Goal: Task Accomplishment & Management: Manage account settings

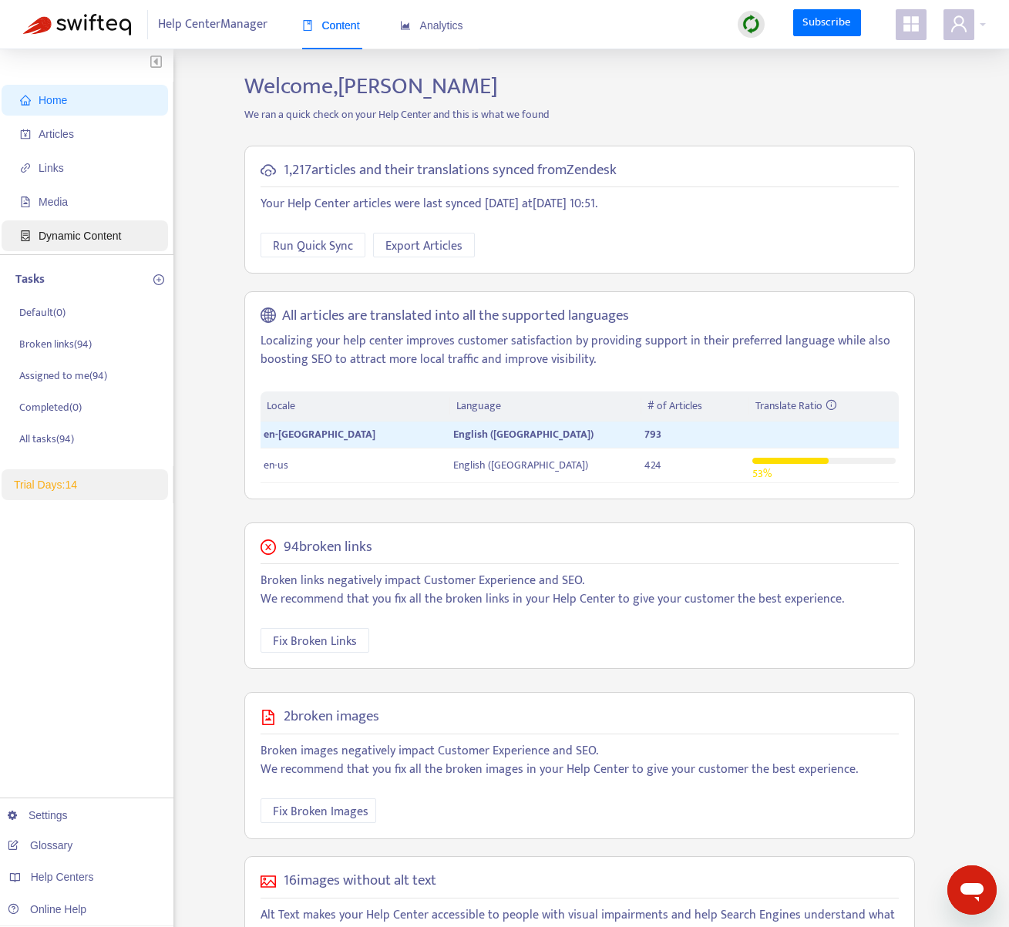
click at [62, 230] on span "Dynamic Content" at bounding box center [80, 236] width 82 height 12
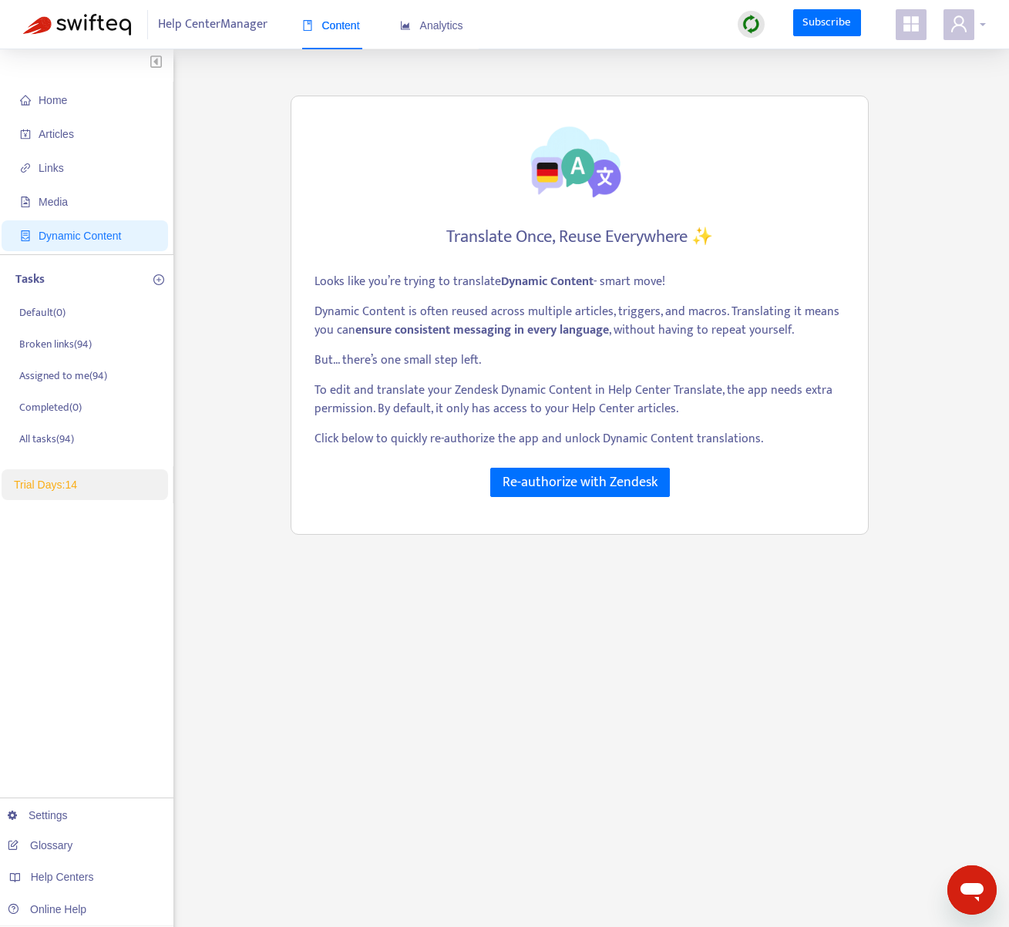
click at [966, 34] on span at bounding box center [958, 24] width 31 height 31
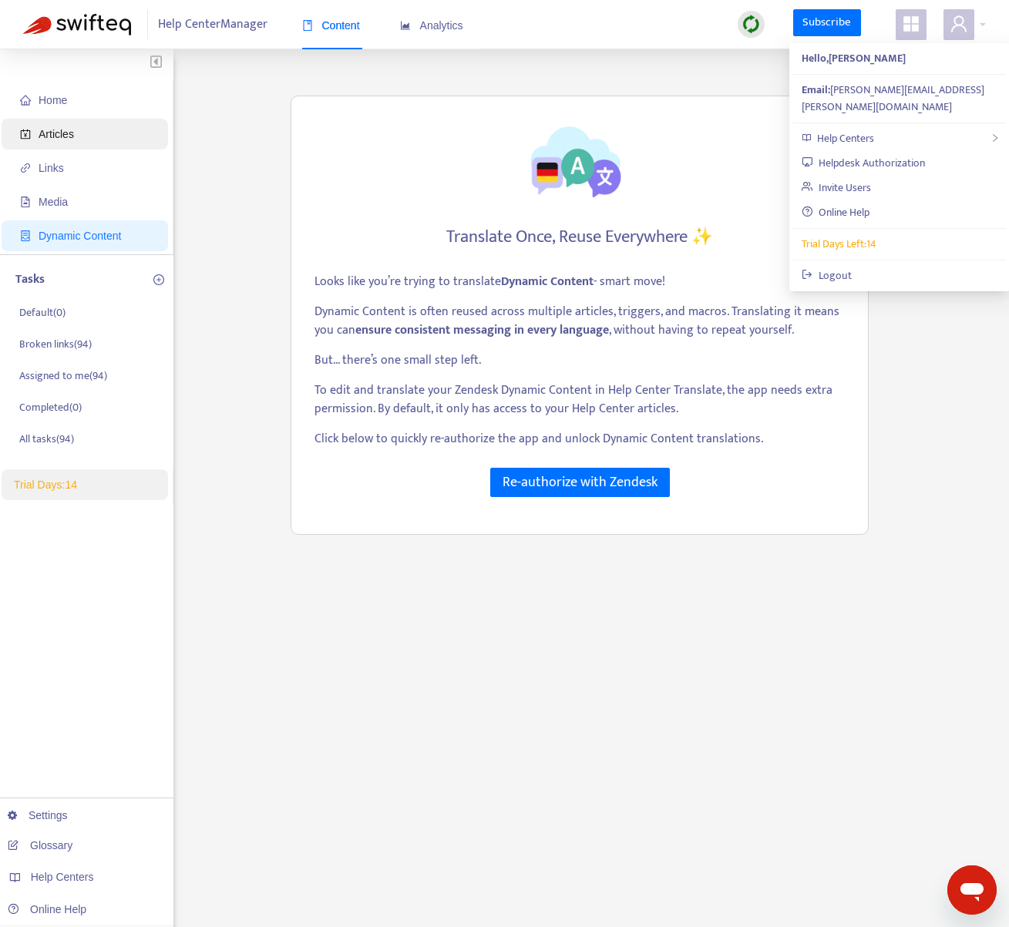
click at [81, 130] on span "Articles" at bounding box center [88, 134] width 136 height 31
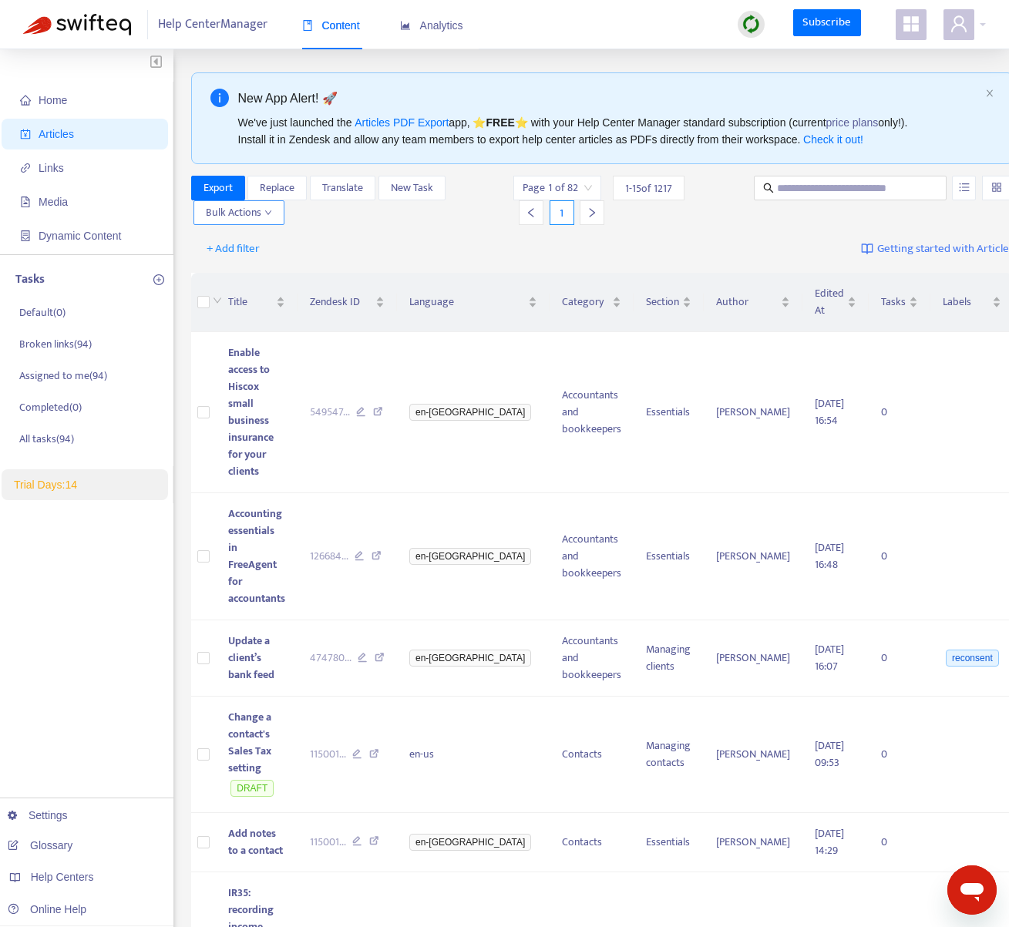
click at [251, 208] on span "Bulk Actions" at bounding box center [239, 212] width 66 height 17
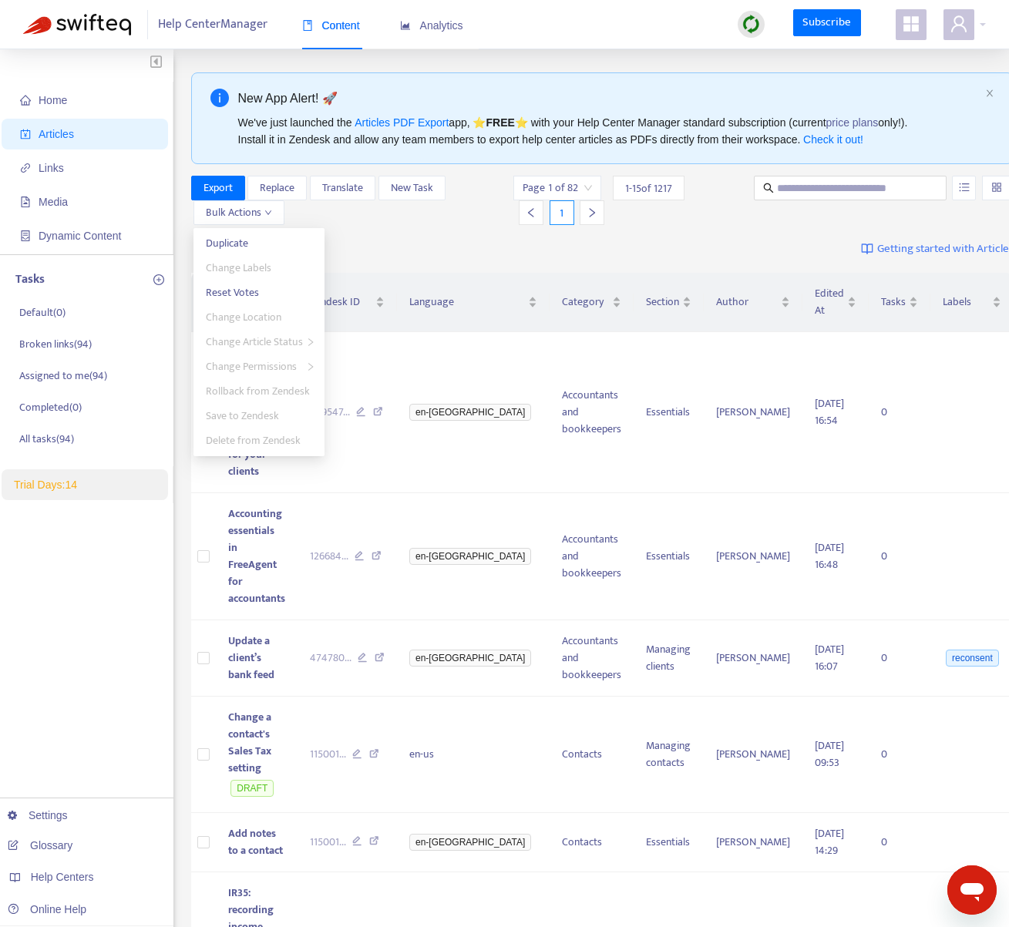
click at [719, 245] on div "+ Add filter Getting started with Articles" at bounding box center [602, 249] width 823 height 36
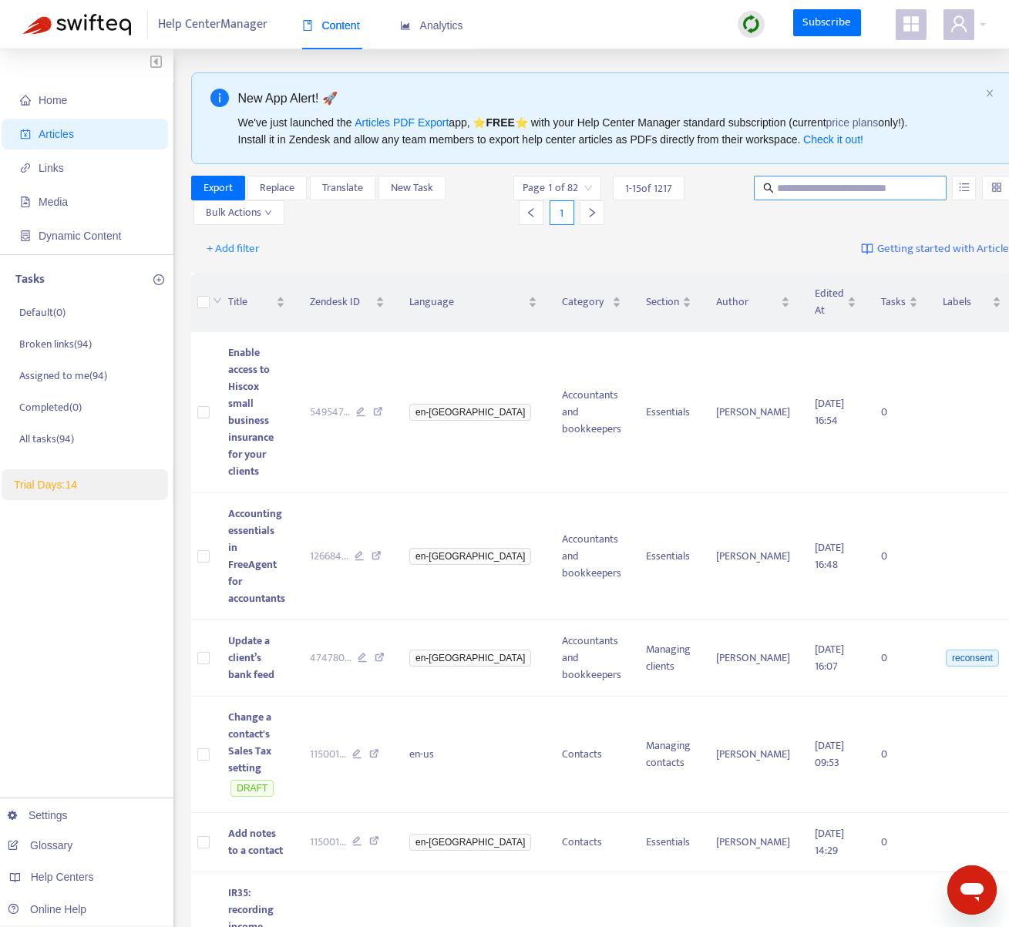
click at [777, 189] on input "text" at bounding box center [851, 188] width 148 height 17
click at [96, 221] on span "Dynamic Content" at bounding box center [88, 235] width 136 height 31
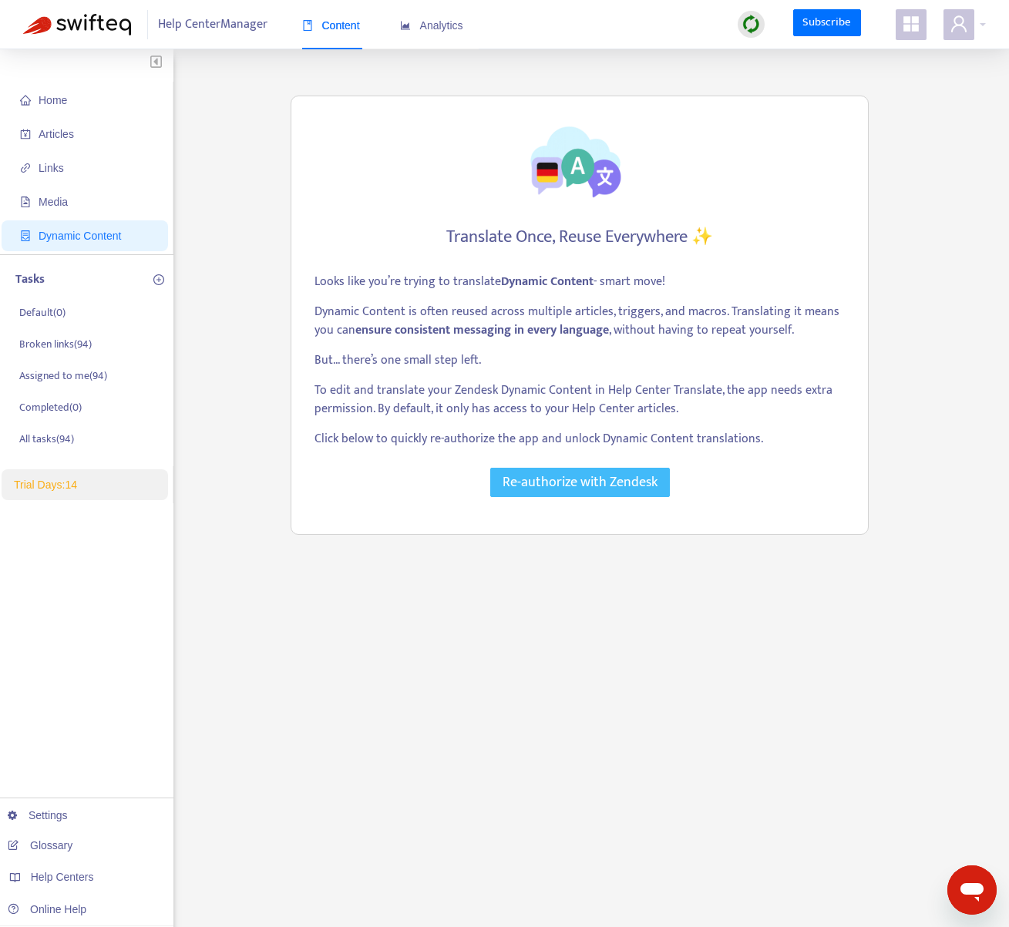
click at [610, 481] on span "Re-authorize with Zendesk" at bounding box center [579, 483] width 155 height 22
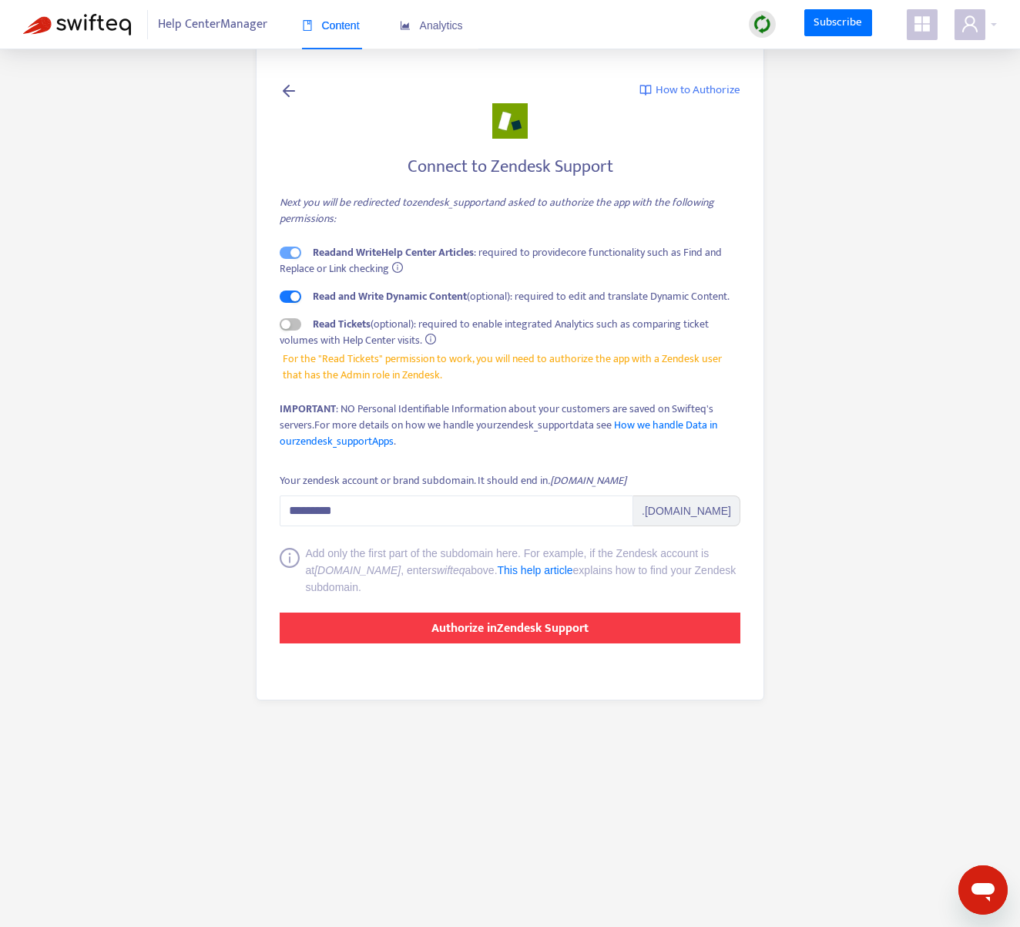
click at [399, 628] on button "Authorize in Zendesk Support" at bounding box center [510, 628] width 461 height 31
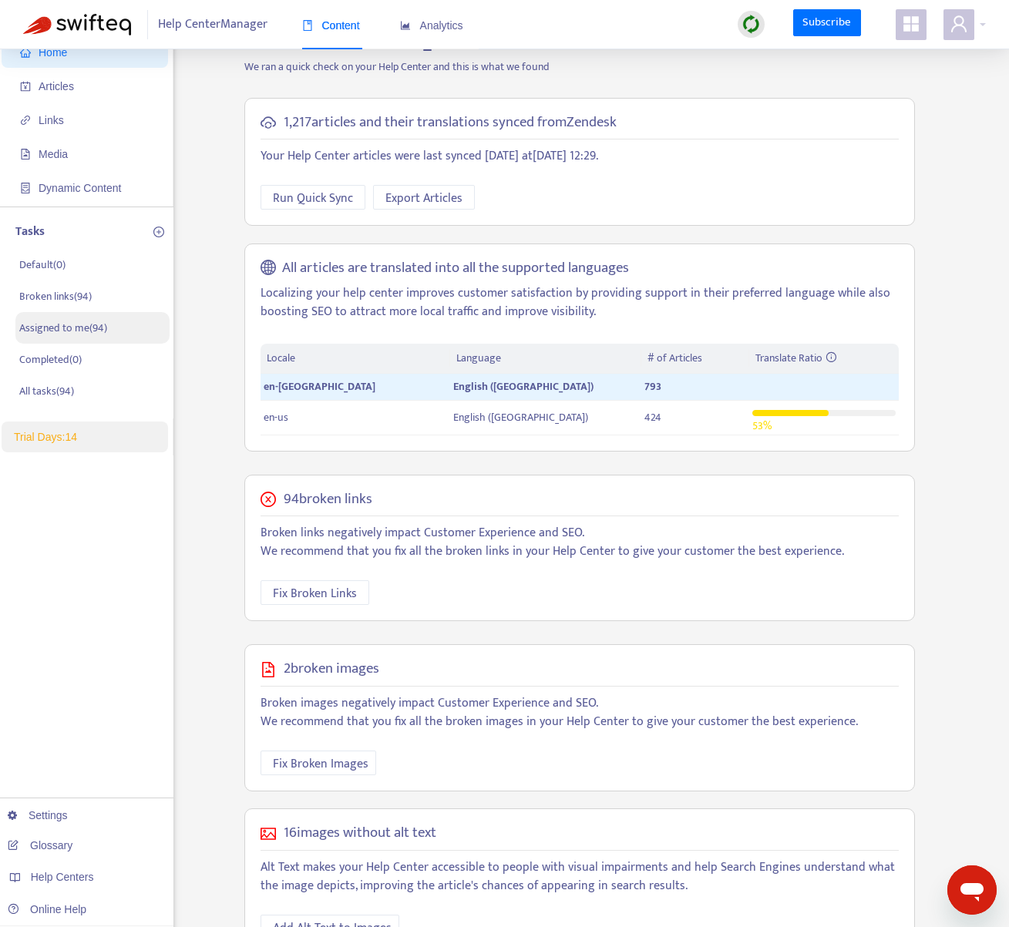
scroll to position [49, 0]
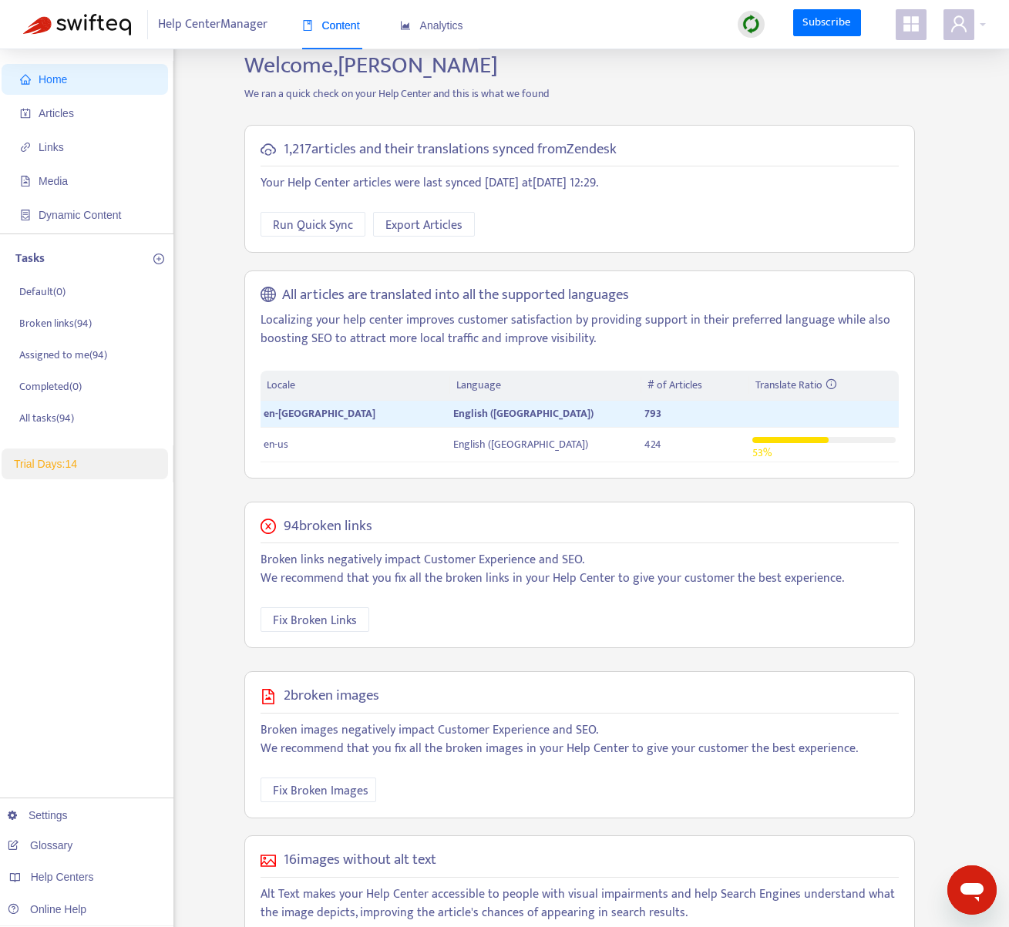
scroll to position [99, 0]
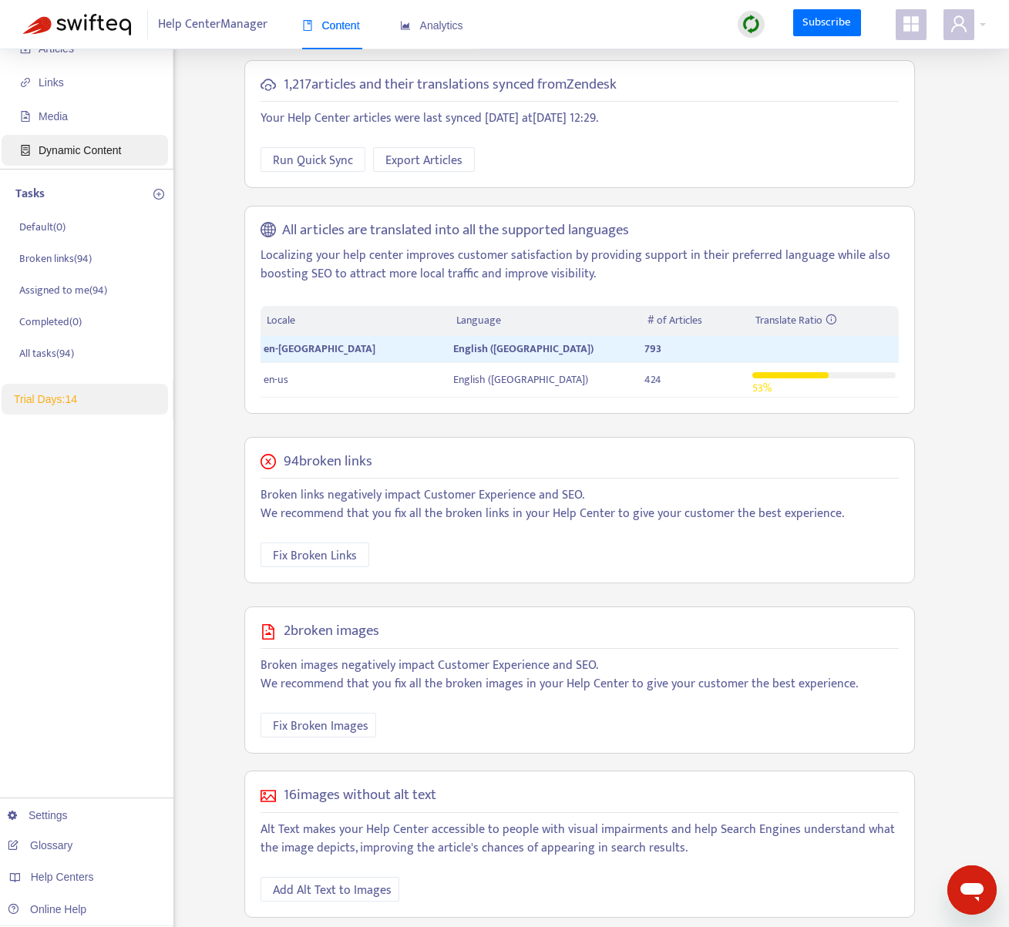
click at [88, 153] on span "Dynamic Content" at bounding box center [80, 150] width 82 height 12
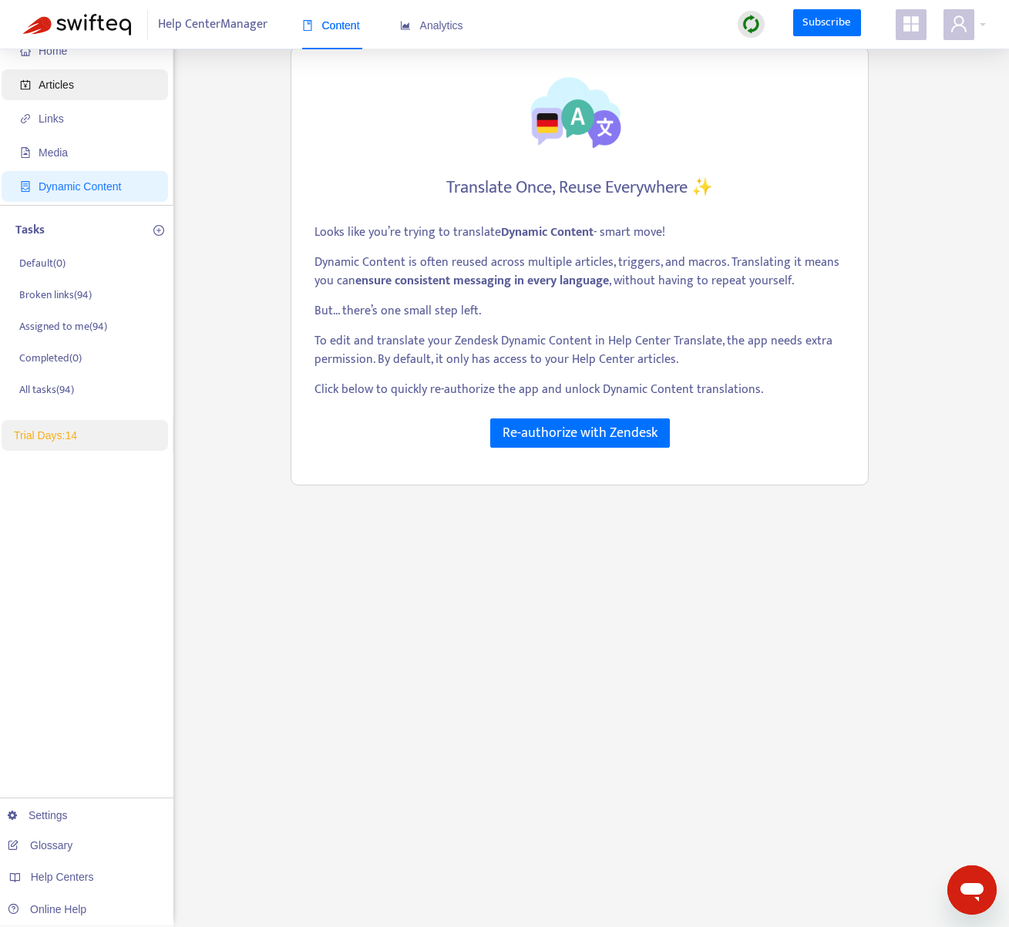
click at [57, 89] on span "Articles" at bounding box center [56, 85] width 35 height 12
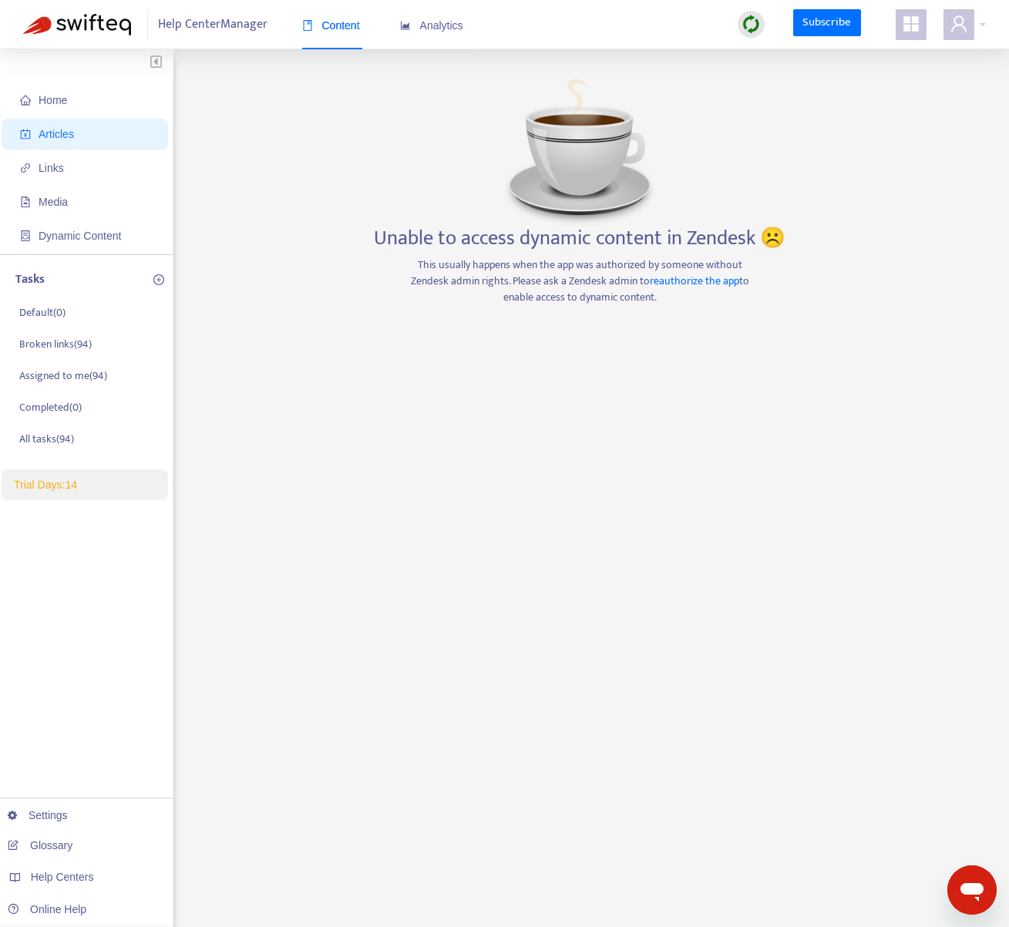
click at [87, 132] on span "Articles" at bounding box center [88, 134] width 136 height 31
click at [655, 279] on link "reauthorize the app" at bounding box center [694, 281] width 89 height 18
click at [981, 17] on div at bounding box center [964, 24] width 42 height 31
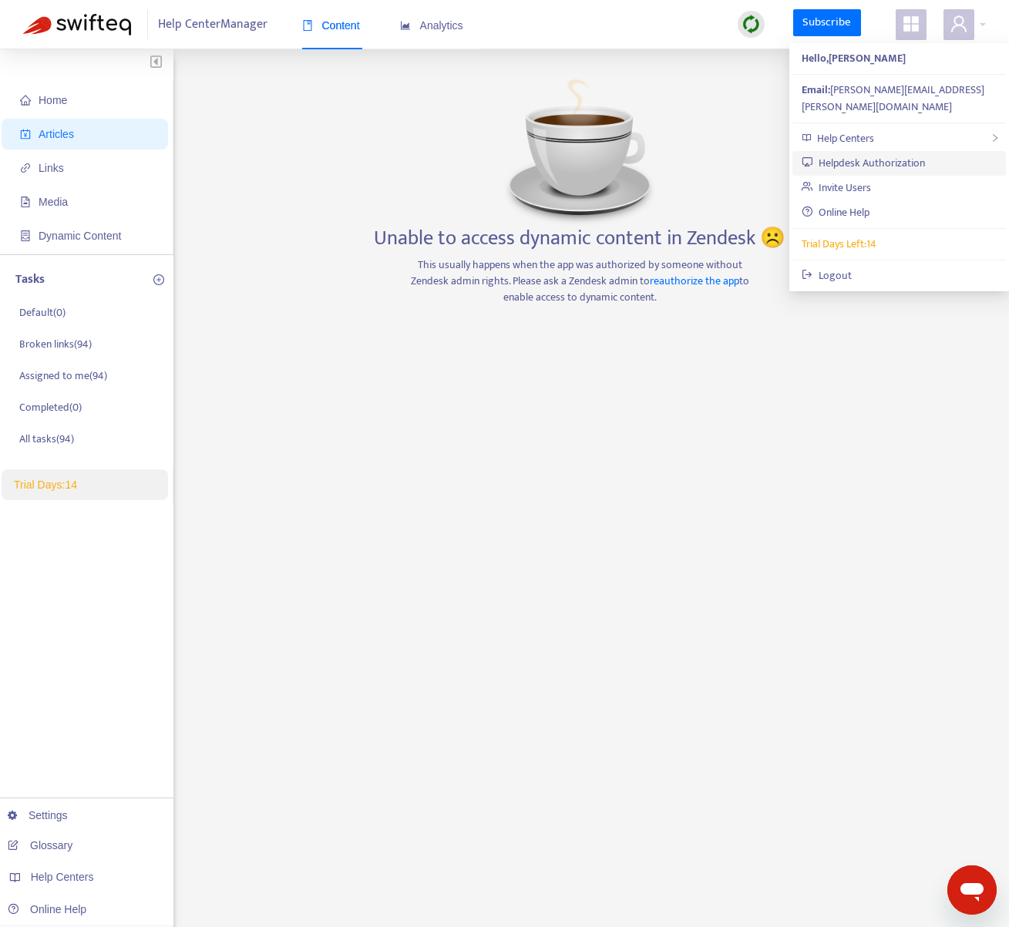
click at [889, 154] on link "Helpdesk Authorization" at bounding box center [862, 163] width 123 height 18
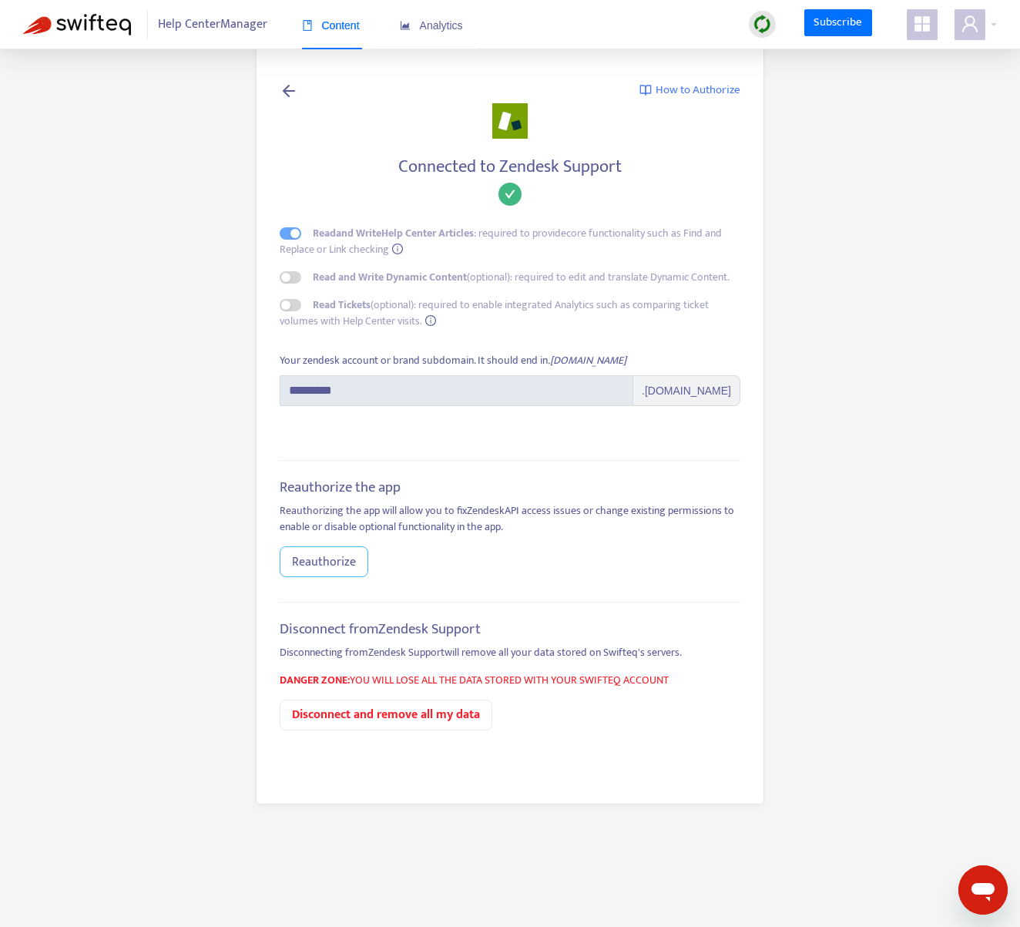
click at [348, 568] on span "Reauthorize" at bounding box center [324, 562] width 64 height 19
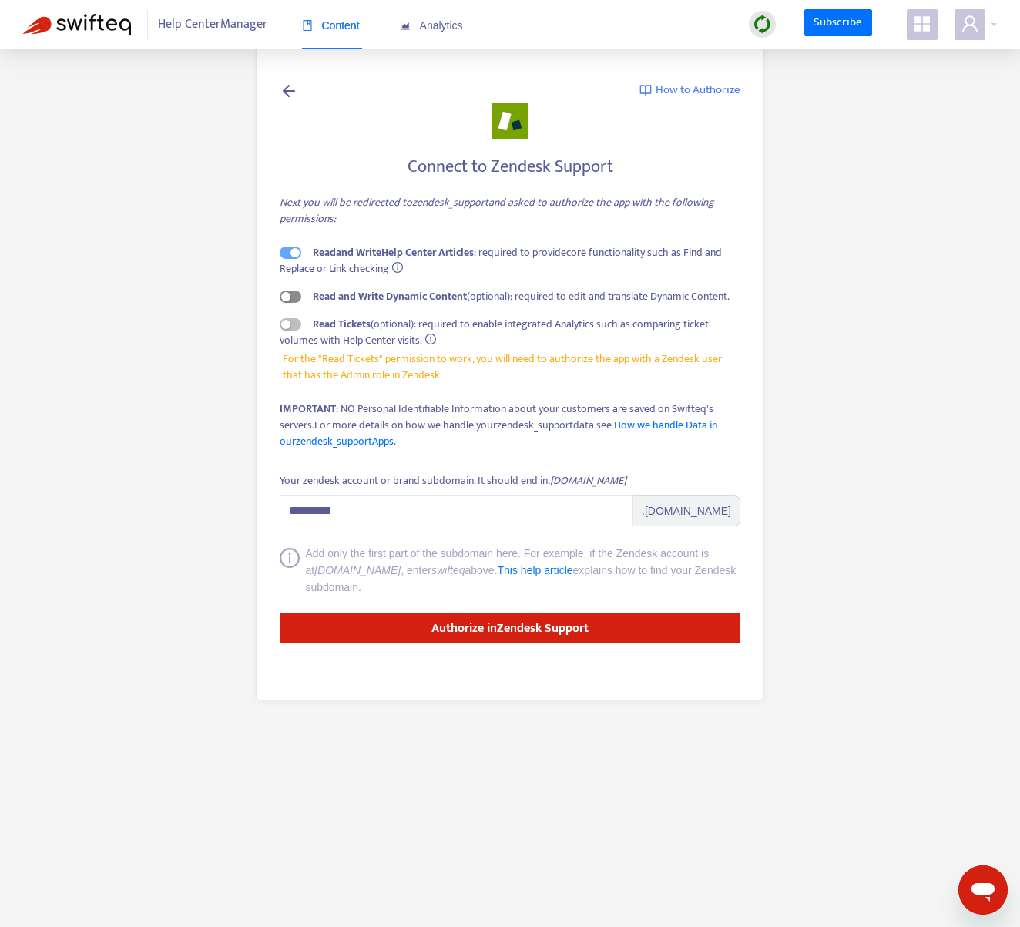
click at [296, 295] on span "button" at bounding box center [291, 297] width 22 height 12
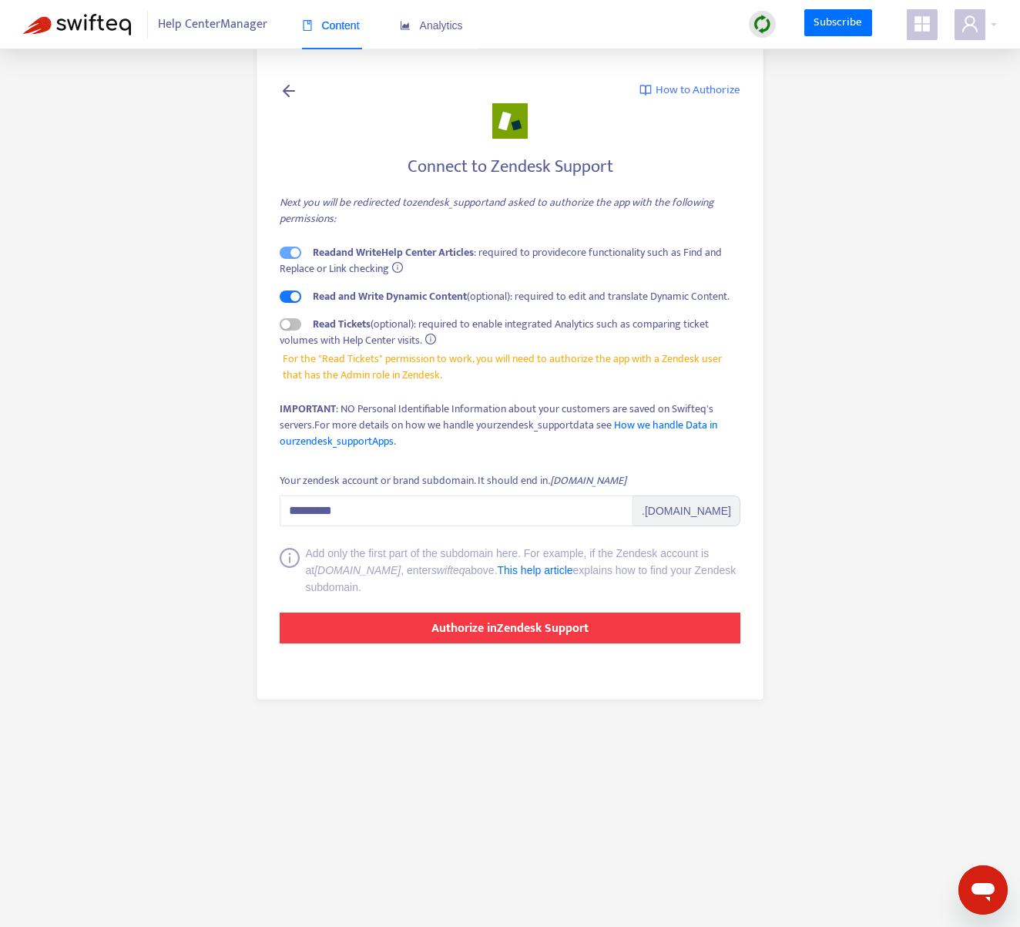
click at [565, 623] on strong "Authorize in Zendesk Support" at bounding box center [510, 628] width 157 height 21
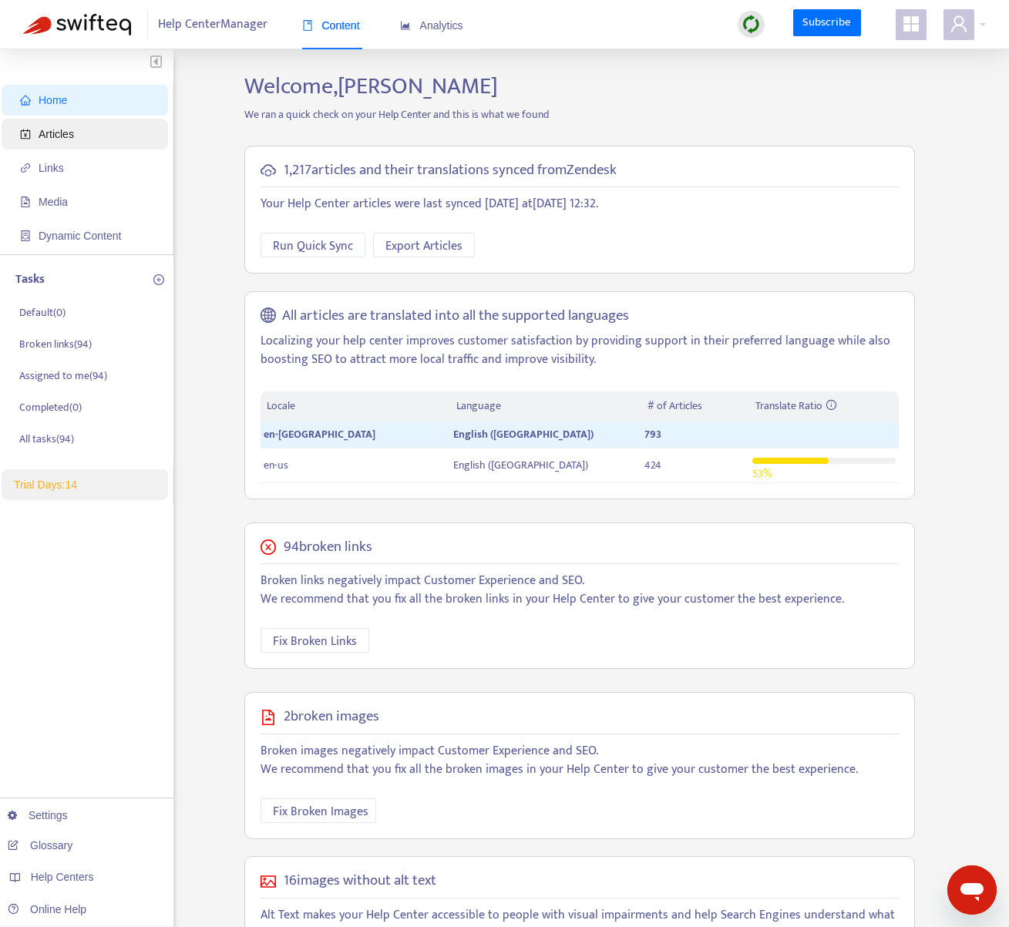
click at [71, 139] on span "Articles" at bounding box center [56, 134] width 35 height 12
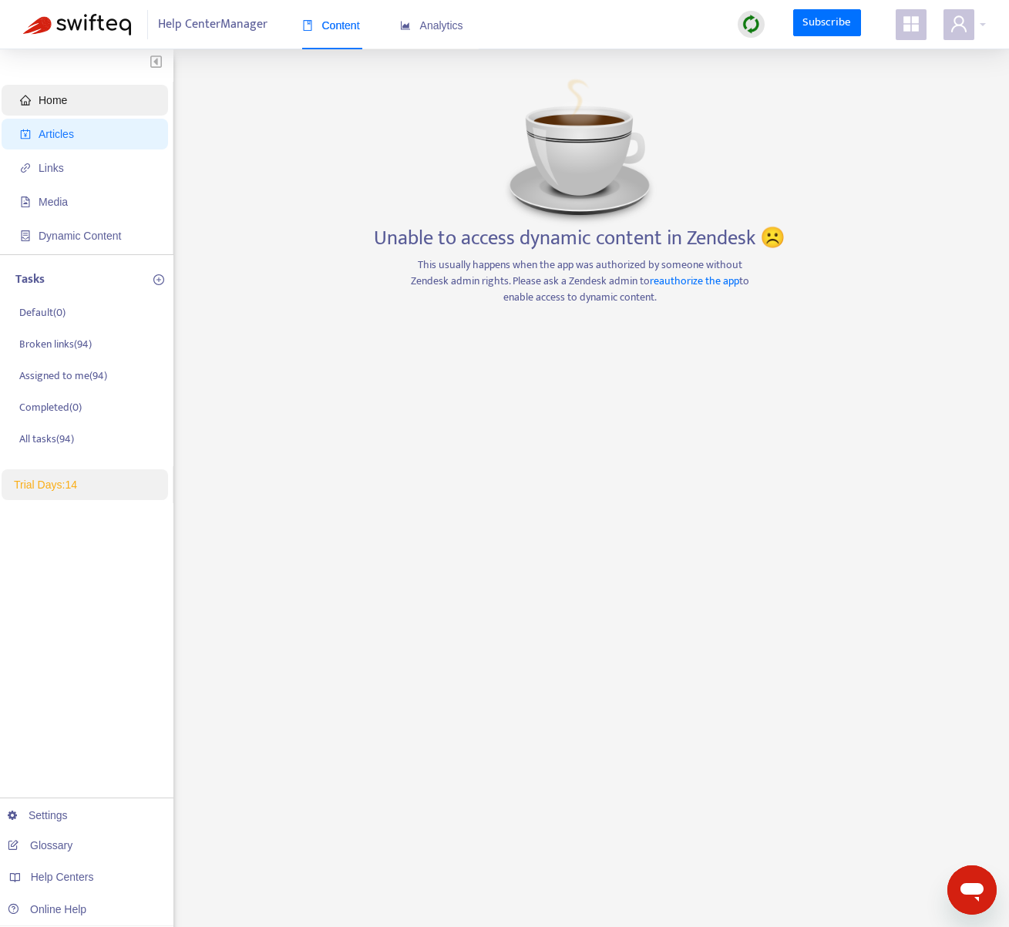
click at [72, 92] on span "Home" at bounding box center [88, 100] width 136 height 31
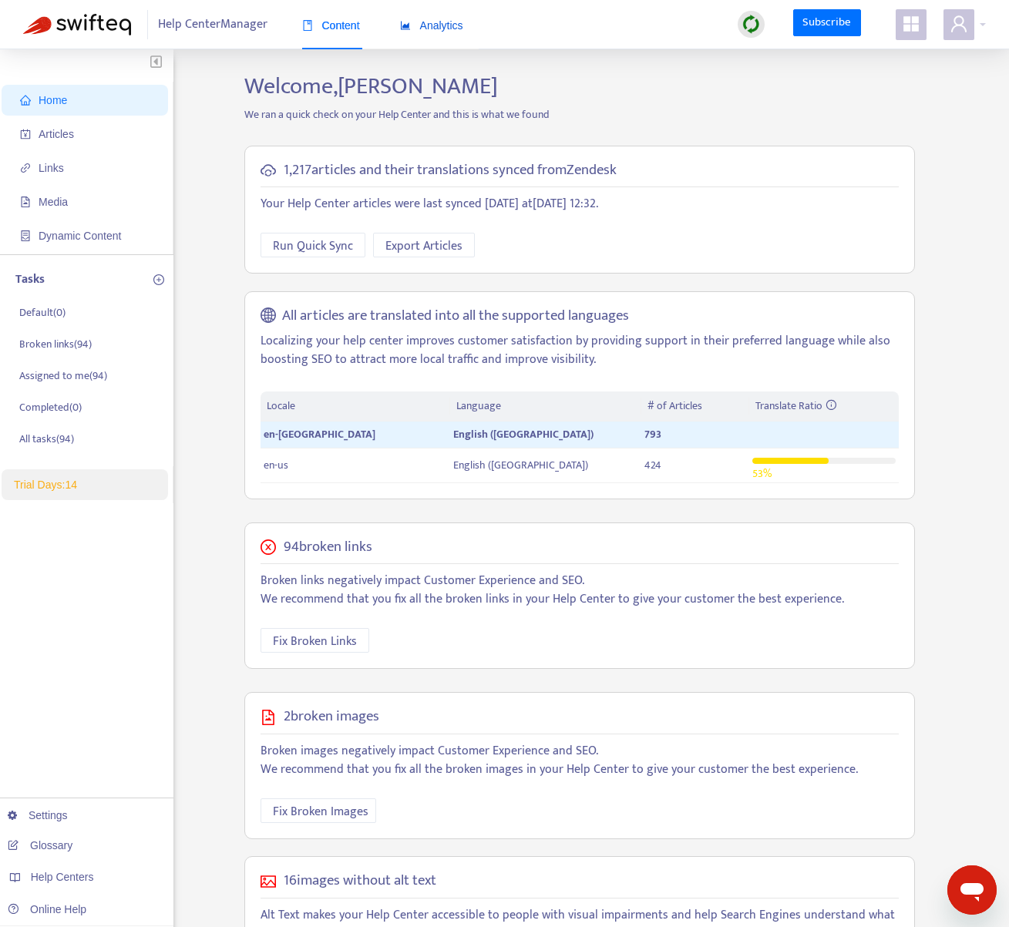
click at [450, 25] on span "Analytics" at bounding box center [431, 25] width 63 height 12
